Goal: Task Accomplishment & Management: Manage account settings

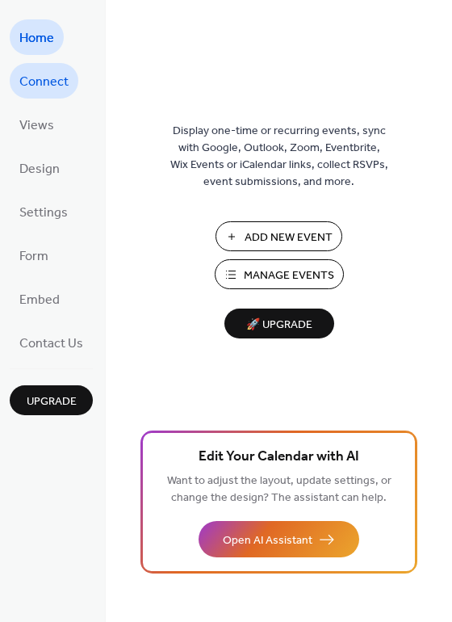
click at [48, 94] on link "Connect" at bounding box center [44, 81] width 69 height 36
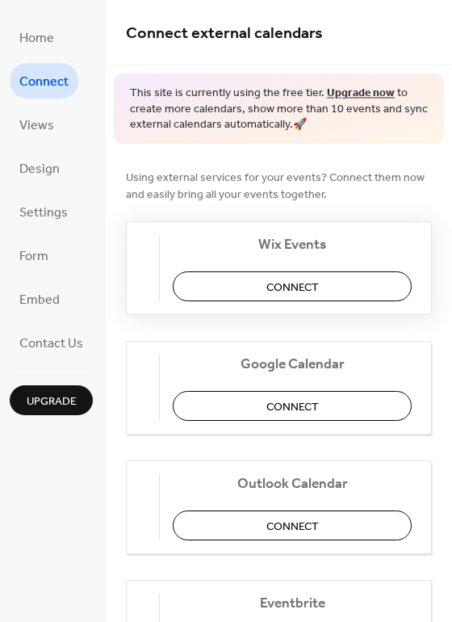
click at [263, 287] on button "Connect" at bounding box center [292, 286] width 239 height 30
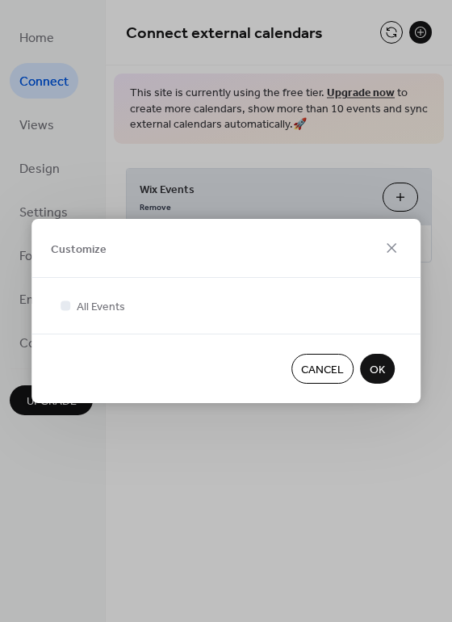
click at [386, 371] on button "OK" at bounding box center [377, 369] width 35 height 30
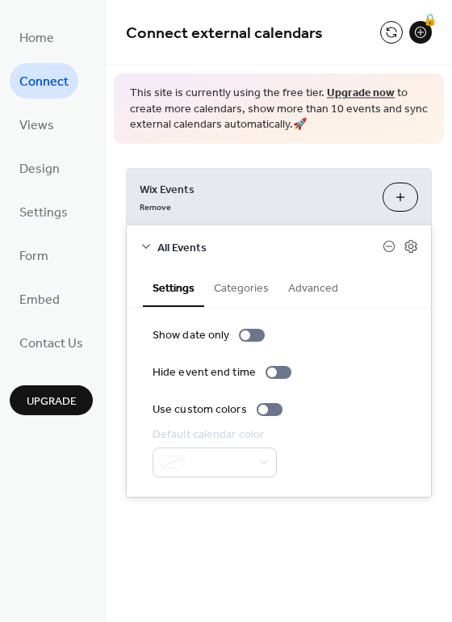
click at [234, 461] on div at bounding box center [215, 462] width 124 height 30
click at [237, 294] on button "Categories" at bounding box center [241, 286] width 74 height 37
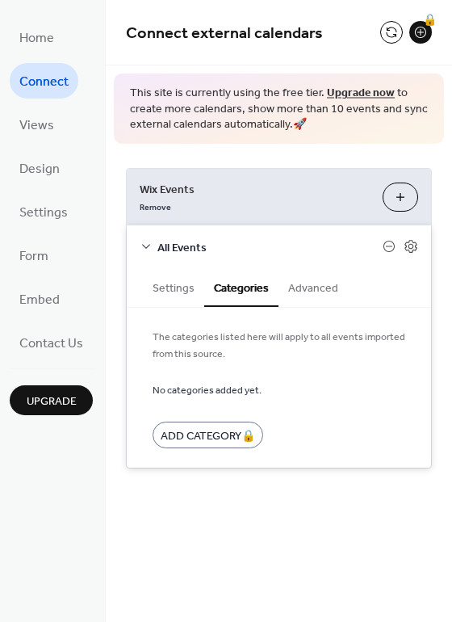
click at [177, 288] on button "Settings" at bounding box center [173, 286] width 61 height 37
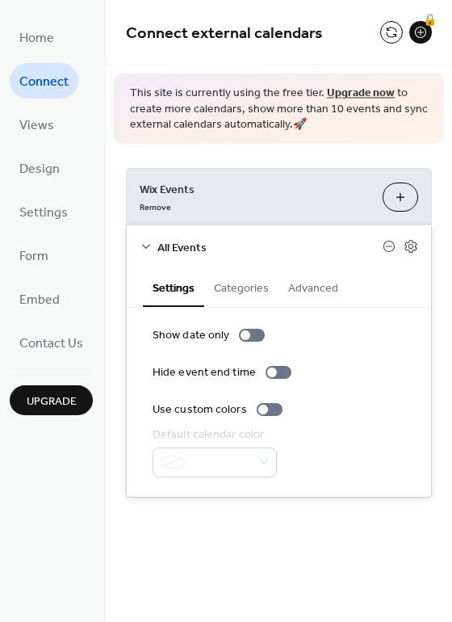
click at [328, 291] on button "Advanced" at bounding box center [313, 286] width 69 height 37
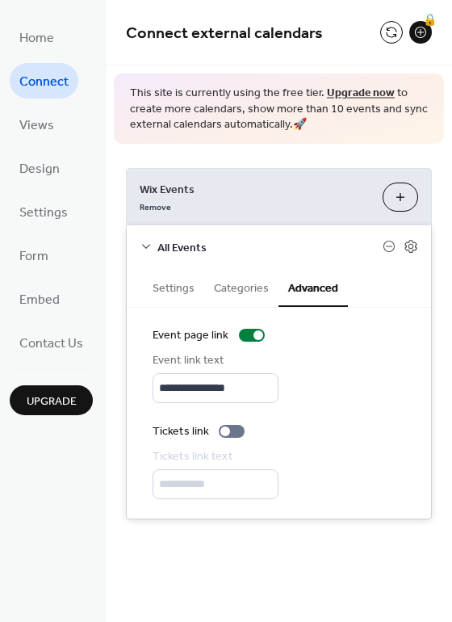
click at [182, 296] on button "Settings" at bounding box center [173, 286] width 61 height 37
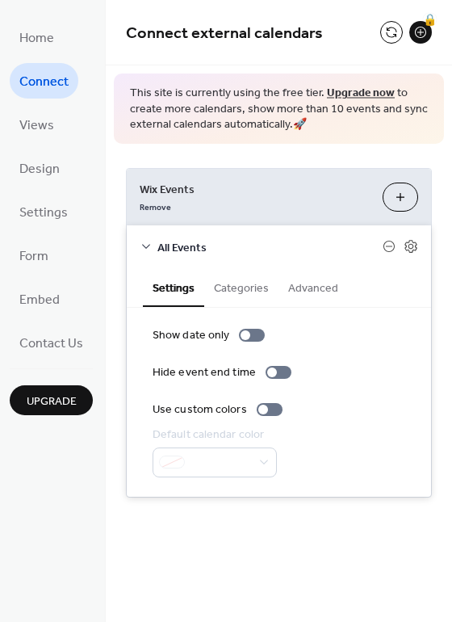
click at [398, 199] on button "Customize" at bounding box center [401, 196] width 36 height 29
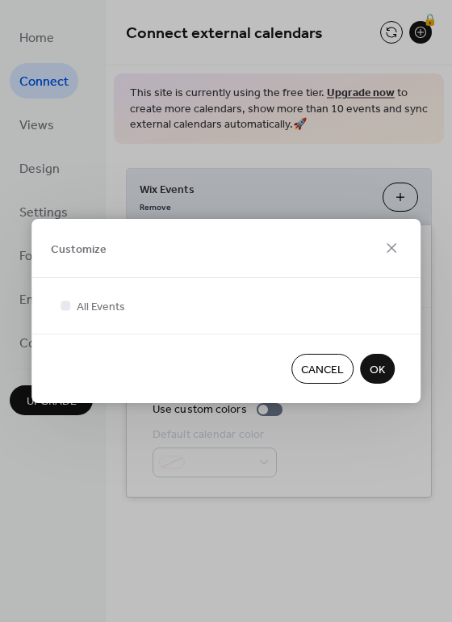
click at [382, 376] on span "OK" at bounding box center [377, 370] width 15 height 17
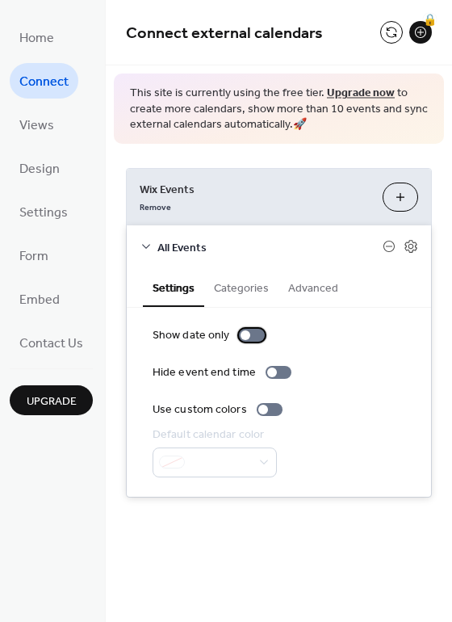
click at [241, 331] on div at bounding box center [246, 335] width 10 height 10
click at [269, 374] on div at bounding box center [272, 372] width 10 height 10
click at [239, 334] on div at bounding box center [252, 335] width 26 height 13
click at [267, 411] on div at bounding box center [270, 409] width 26 height 13
click at [271, 411] on div at bounding box center [276, 410] width 10 height 10
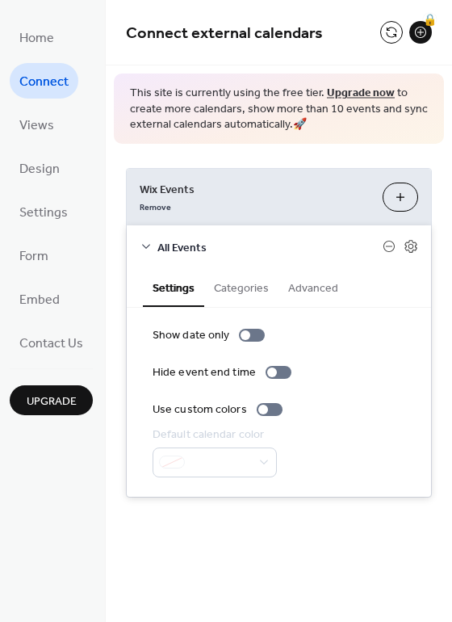
click at [250, 463] on div at bounding box center [215, 462] width 124 height 30
click at [241, 290] on button "Categories" at bounding box center [241, 286] width 74 height 37
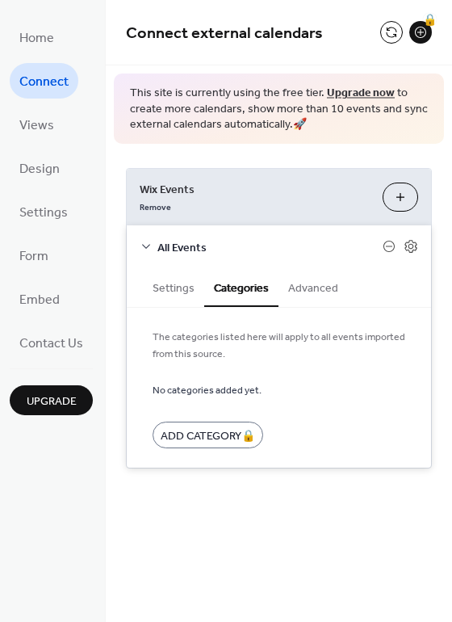
click at [329, 281] on button "Advanced" at bounding box center [313, 286] width 69 height 37
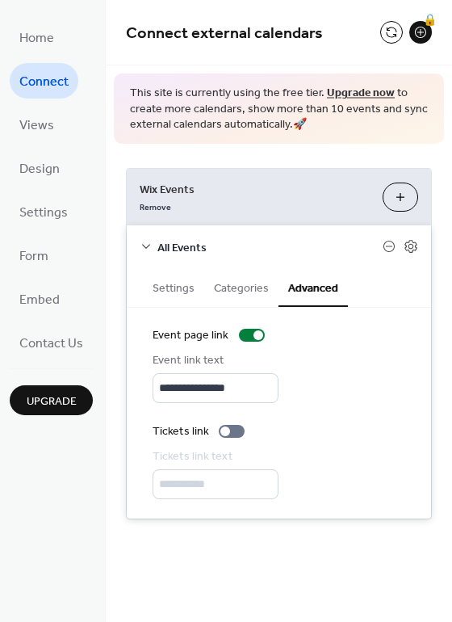
click at [254, 274] on button "Categories" at bounding box center [241, 286] width 74 height 37
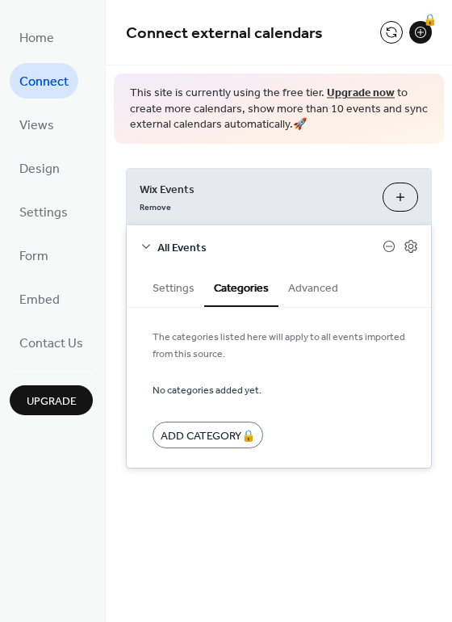
click at [318, 283] on button "Advanced" at bounding box center [313, 286] width 69 height 37
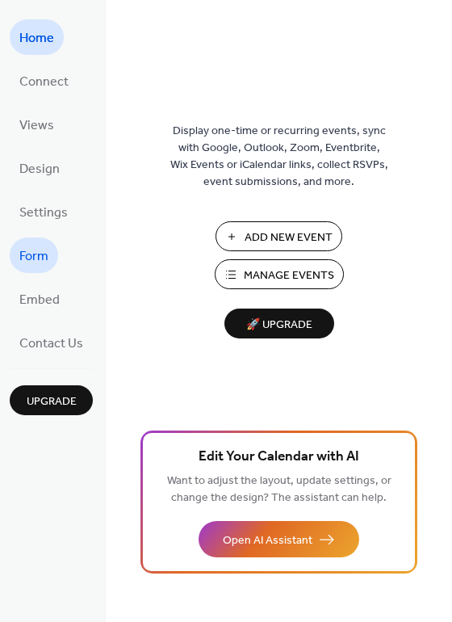
click at [57, 251] on link "Form" at bounding box center [34, 255] width 48 height 36
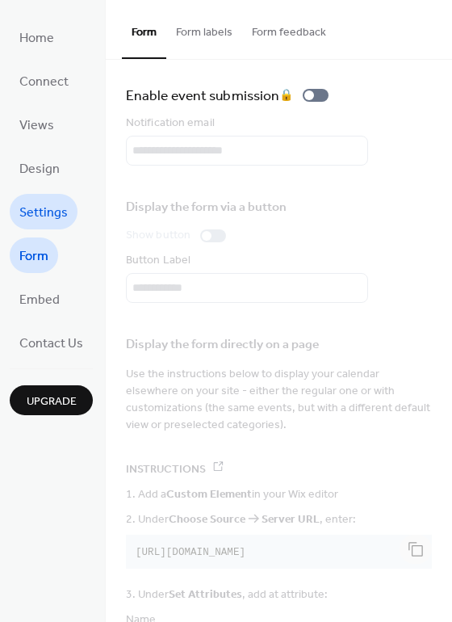
click at [57, 201] on span "Settings" at bounding box center [43, 213] width 48 height 26
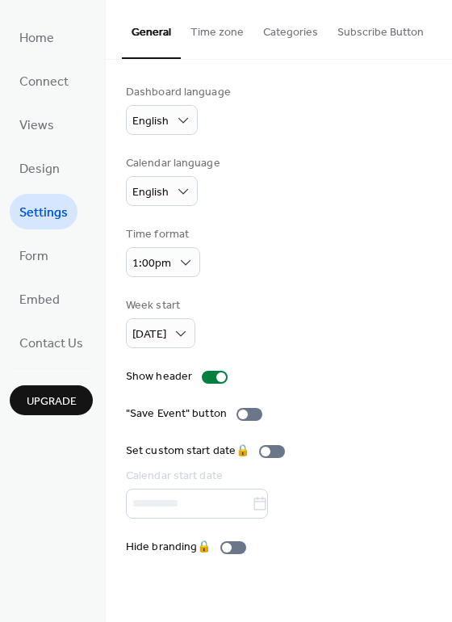
click at [44, 147] on ul "Home Connect Views Design Settings Form Embed Contact Us" at bounding box center [51, 189] width 83 height 341
click at [40, 103] on ul "Home Connect Views Design Settings Form Embed Contact Us" at bounding box center [51, 189] width 83 height 341
click at [40, 94] on span "Connect" at bounding box center [43, 82] width 49 height 26
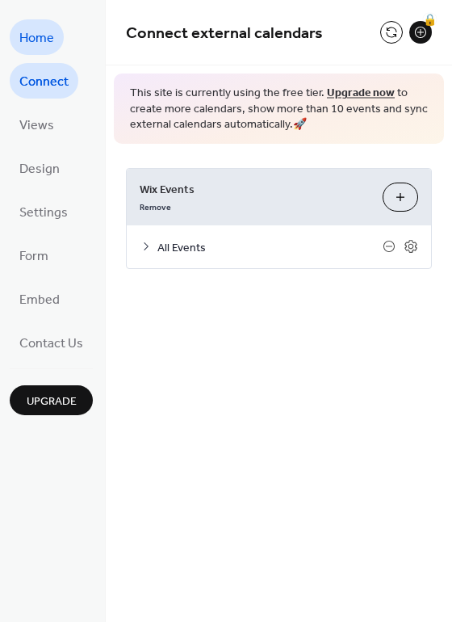
click at [46, 39] on span "Home" at bounding box center [36, 39] width 35 height 26
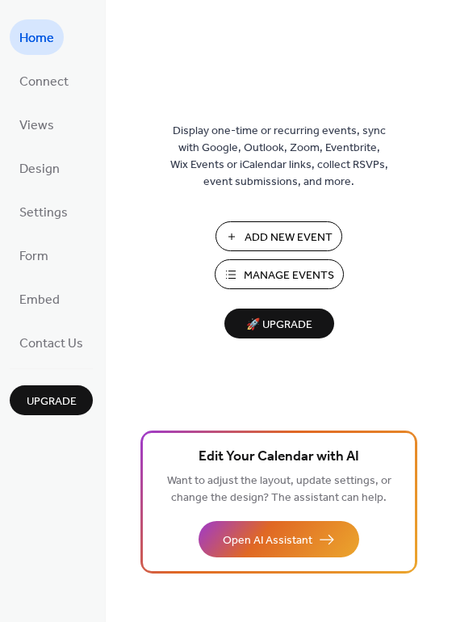
click at [282, 279] on span "Manage Events" at bounding box center [289, 275] width 90 height 17
click at [304, 243] on span "Add New Event" at bounding box center [289, 237] width 88 height 17
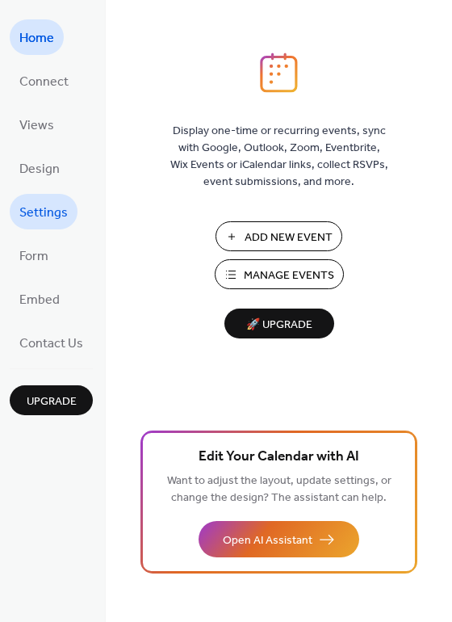
click at [38, 196] on link "Settings" at bounding box center [44, 212] width 68 height 36
